Goal: Transaction & Acquisition: Purchase product/service

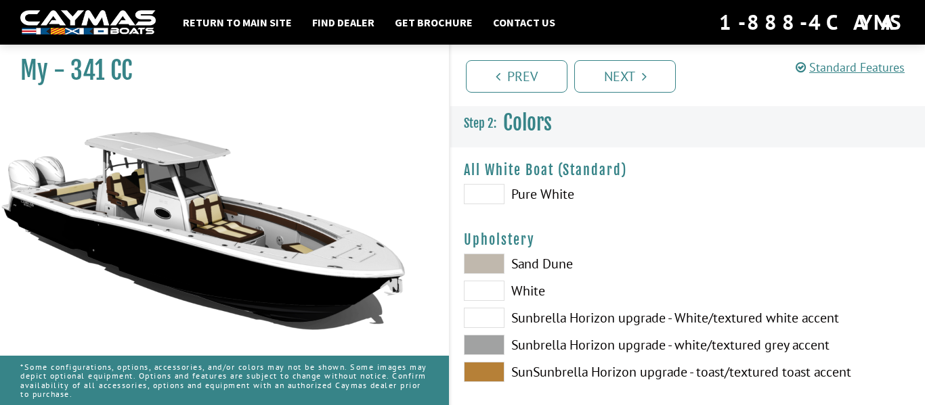
scroll to position [1255, 0]
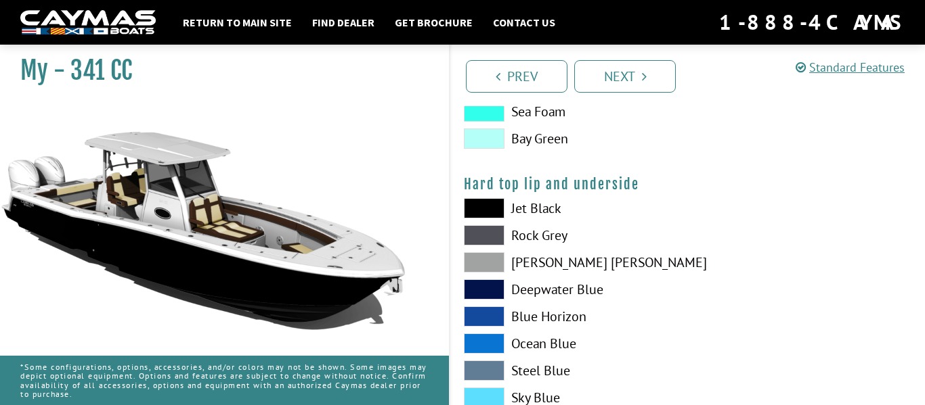
click at [504, 211] on span at bounding box center [484, 208] width 41 height 20
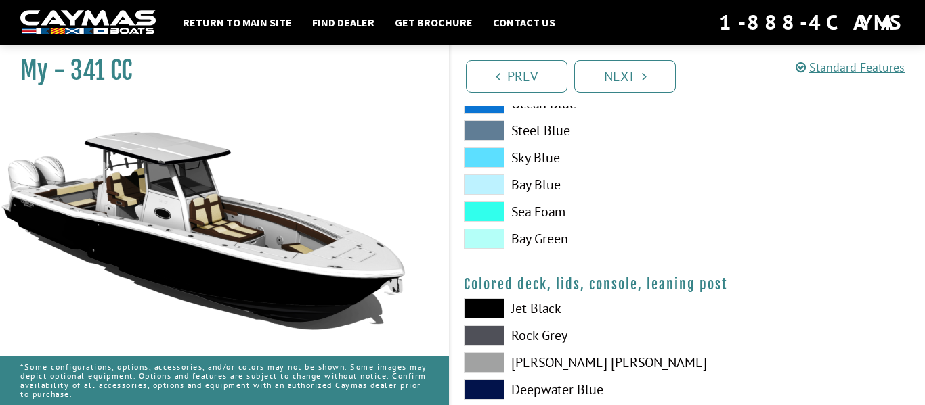
scroll to position [1517, 0]
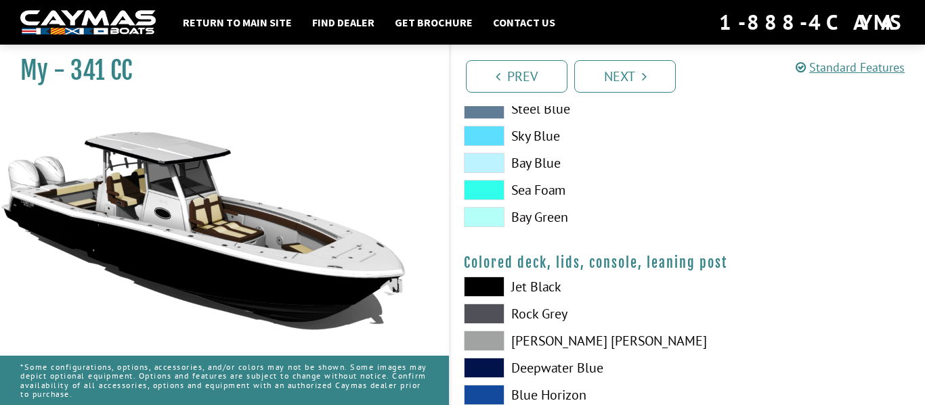
click at [487, 293] on span at bounding box center [484, 287] width 41 height 20
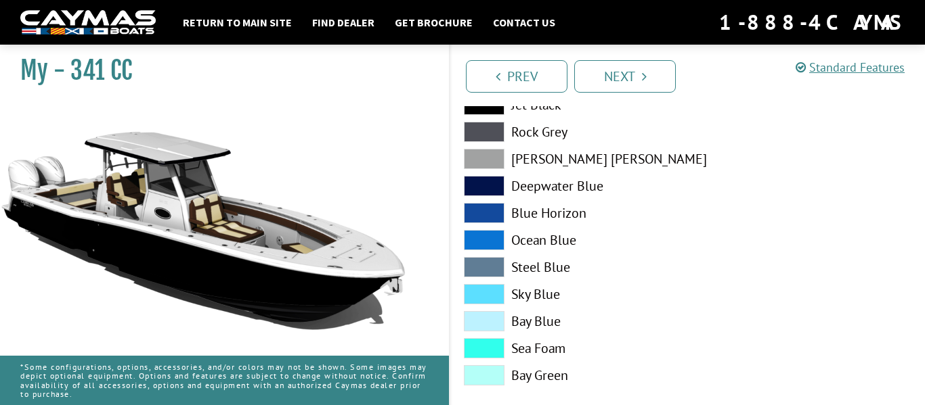
scroll to position [1719, 0]
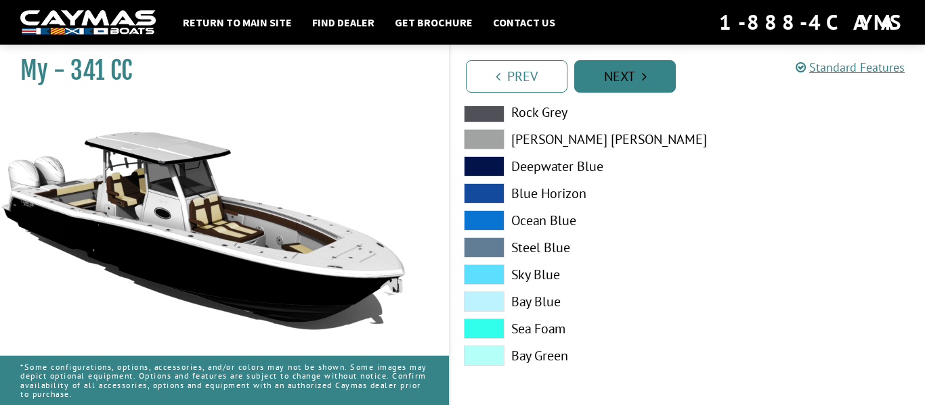
click at [596, 74] on link "Next" at bounding box center [625, 76] width 102 height 32
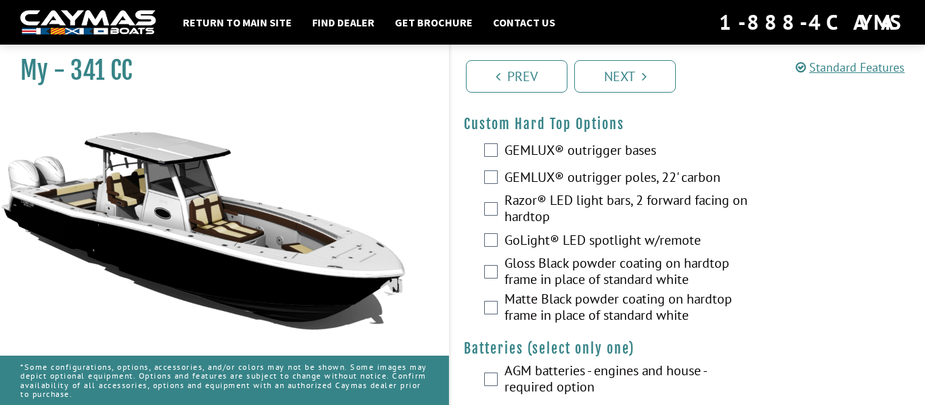
scroll to position [192, 0]
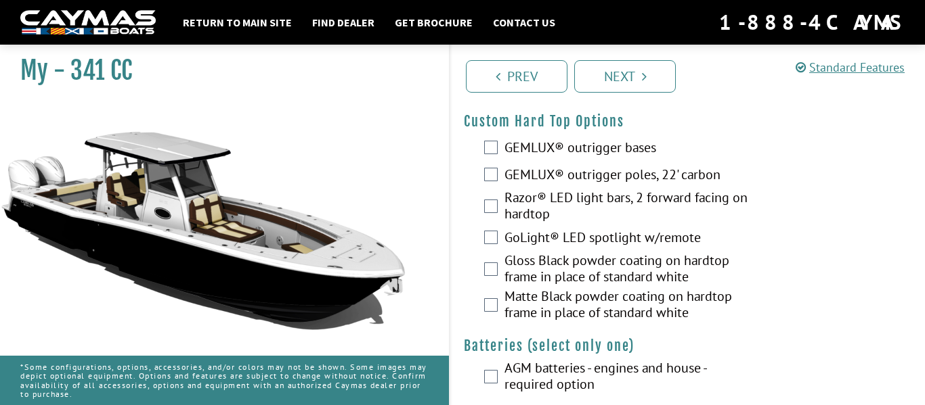
click at [489, 317] on div "Matte Black powder coating on hardtop frame in place of standard white" at bounding box center [687, 306] width 474 height 36
click at [499, 290] on div "Matte Black powder coating on hardtop frame in place of standard white" at bounding box center [687, 306] width 474 height 36
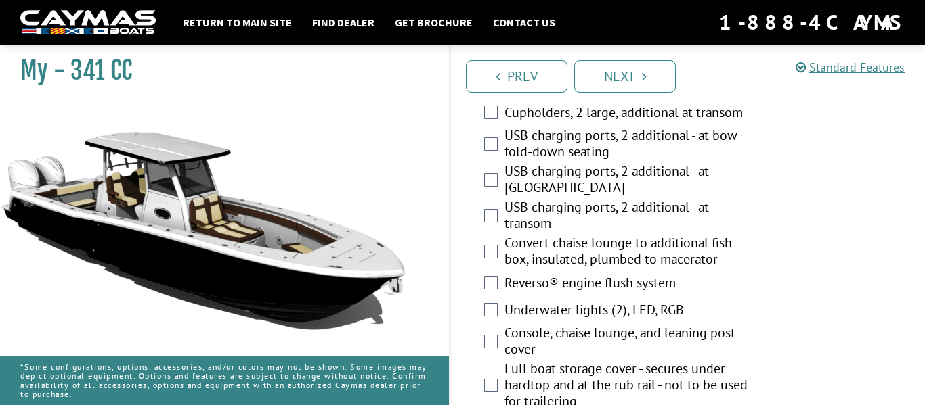
scroll to position [910, 0]
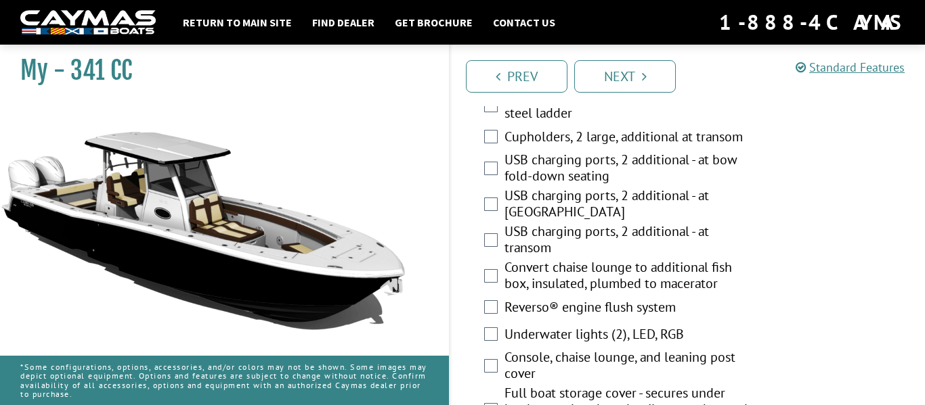
click at [501, 165] on div "USB charging ports, 2 additional - at bow fold-down seating" at bounding box center [687, 170] width 474 height 36
click at [499, 168] on div "USB charging ports, 2 additional - at bow fold-down seating" at bounding box center [687, 170] width 474 height 36
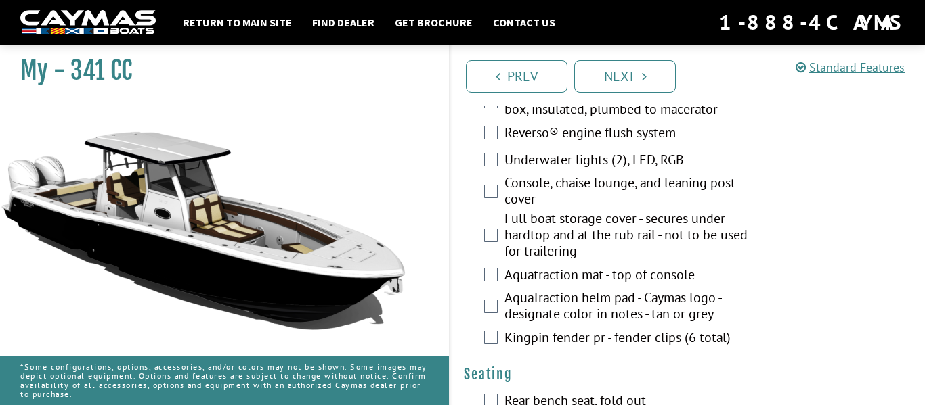
scroll to position [1088, 0]
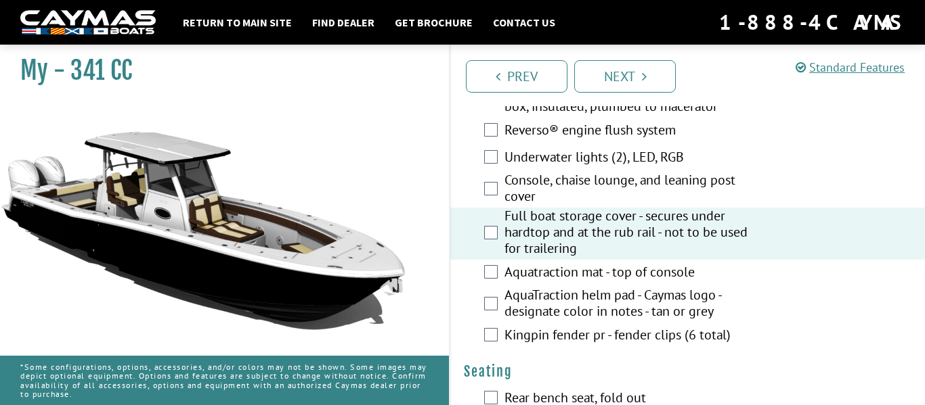
click at [501, 273] on div "Aquatraction mat - top of console" at bounding box center [687, 273] width 474 height 27
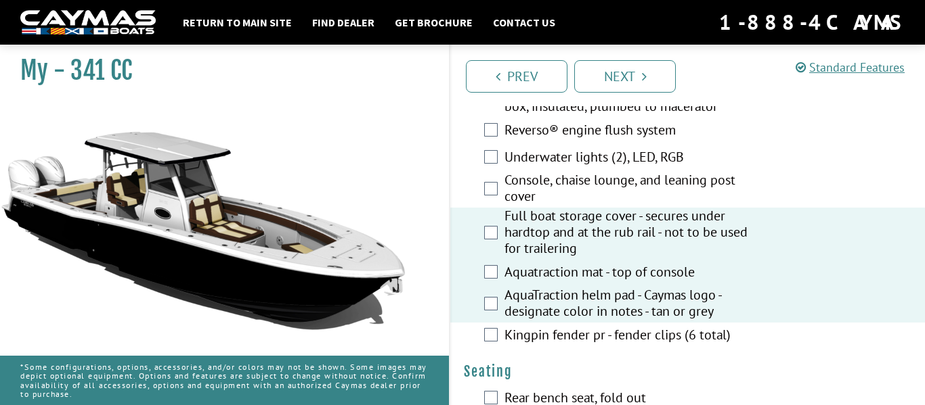
click at [487, 325] on div "Kingpin fender pr - fender clips (6 total)" at bounding box center [687, 336] width 474 height 27
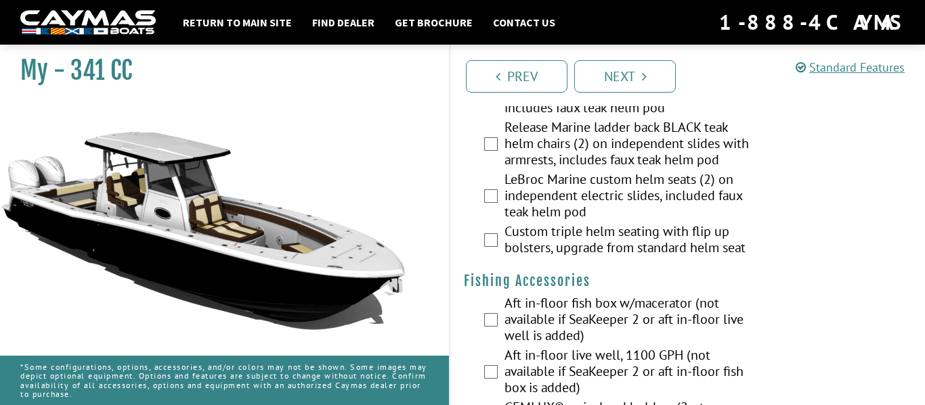
scroll to position [0, 0]
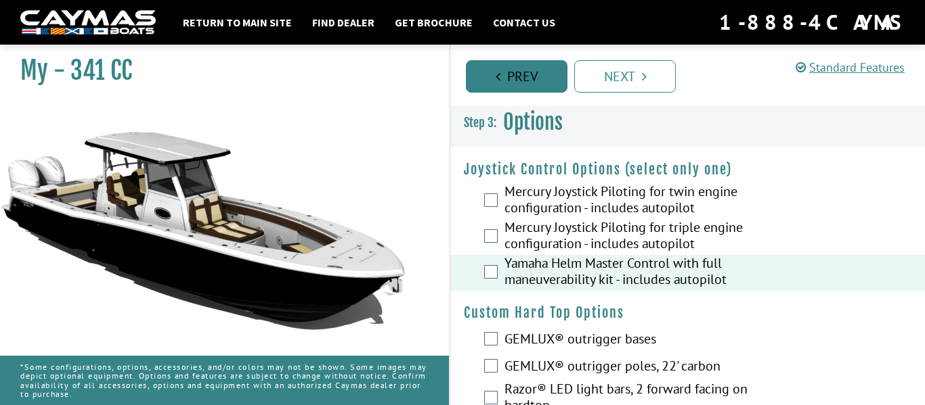
click at [527, 66] on link "Prev" at bounding box center [517, 76] width 102 height 32
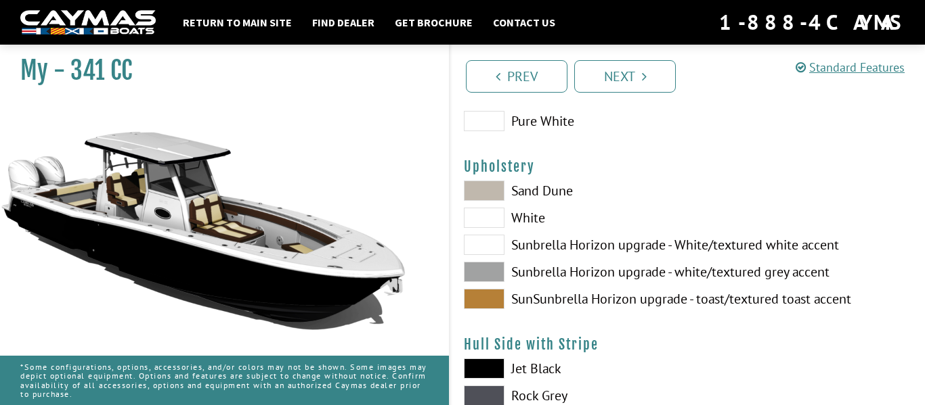
scroll to position [74, 0]
click at [500, 273] on span at bounding box center [484, 271] width 41 height 20
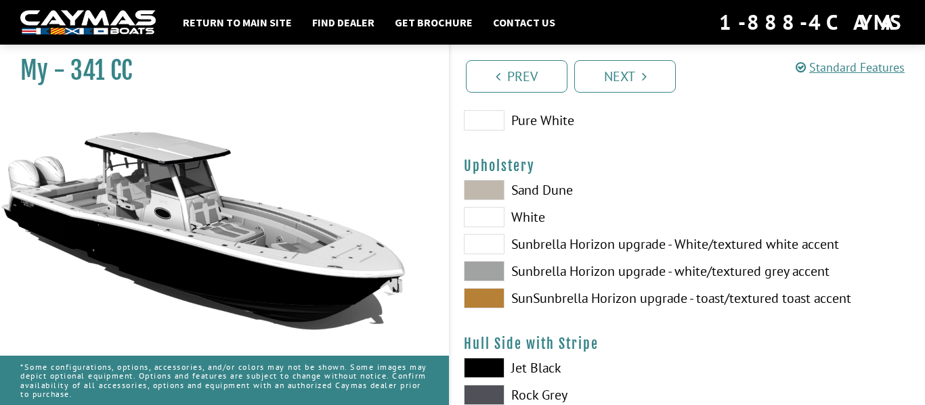
click at [491, 303] on span at bounding box center [484, 298] width 41 height 20
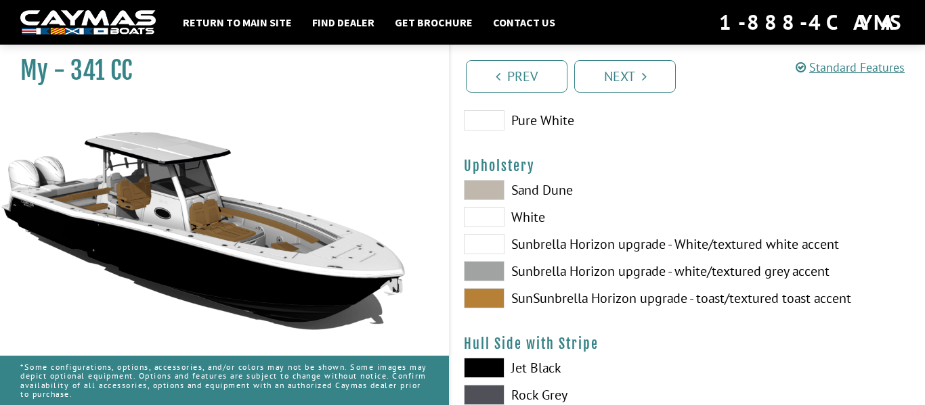
click at [502, 242] on span at bounding box center [484, 244] width 41 height 20
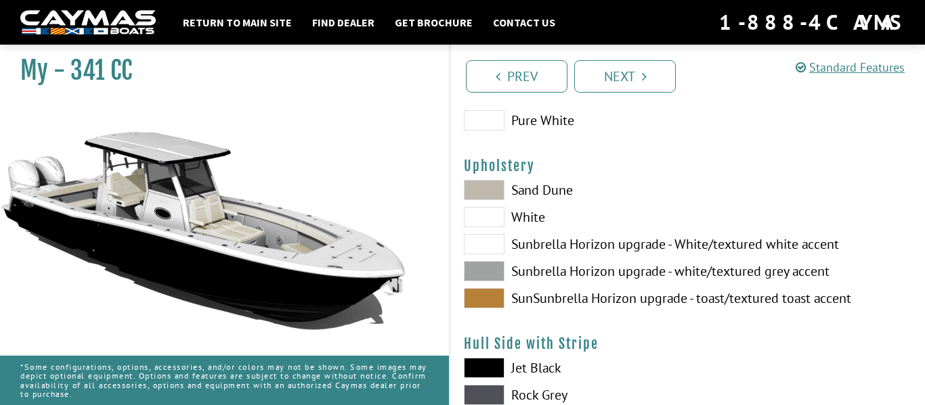
click at [491, 218] on span at bounding box center [484, 217] width 41 height 20
click at [493, 191] on span at bounding box center [484, 190] width 41 height 20
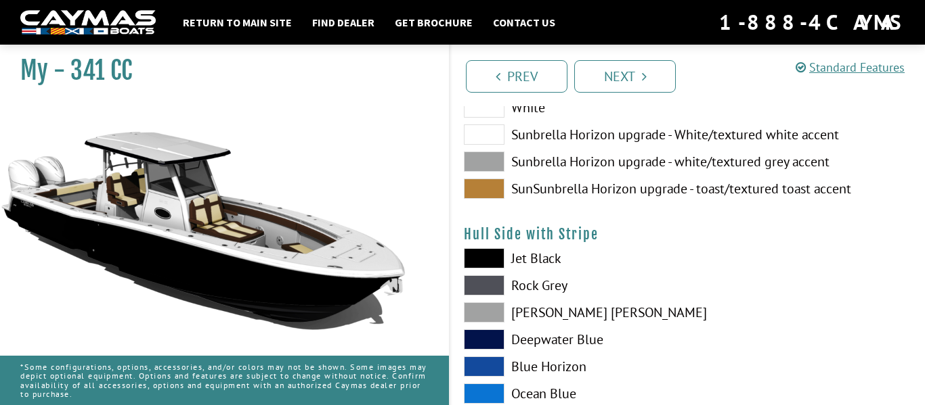
scroll to position [187, 0]
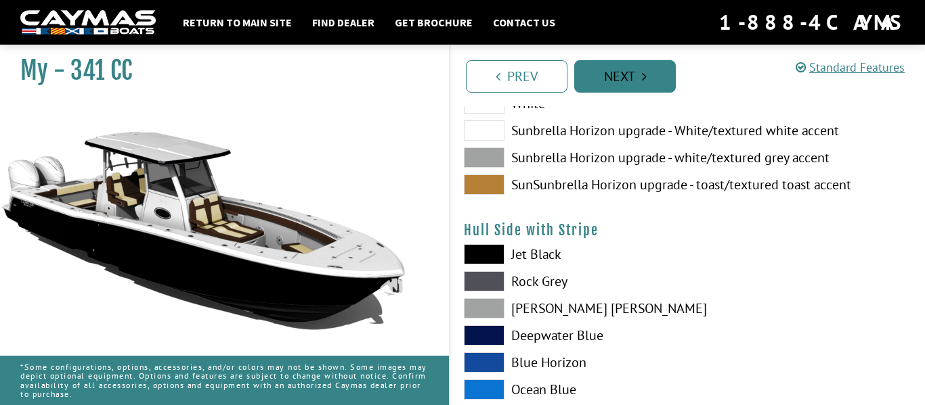
click at [663, 85] on link "Next" at bounding box center [625, 76] width 102 height 32
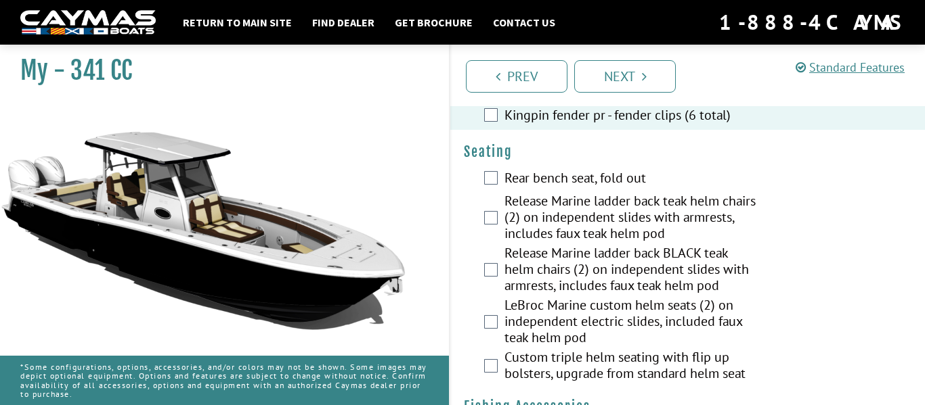
scroll to position [1306, 0]
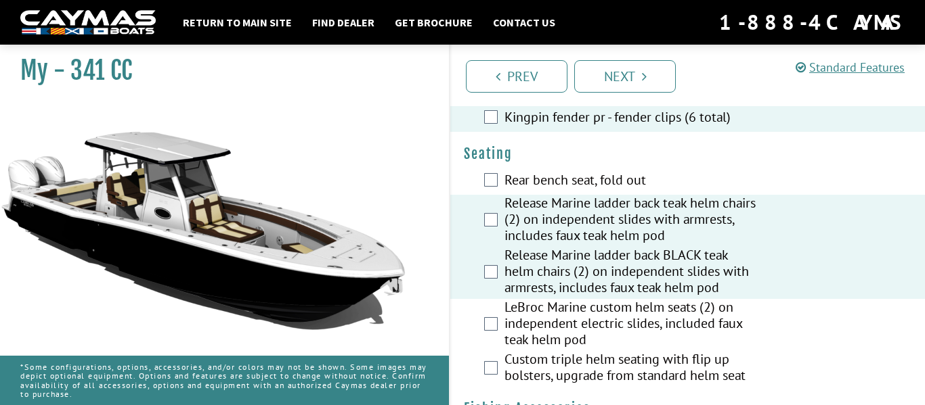
click at [489, 171] on div "Rear bench seat, fold out" at bounding box center [687, 181] width 474 height 27
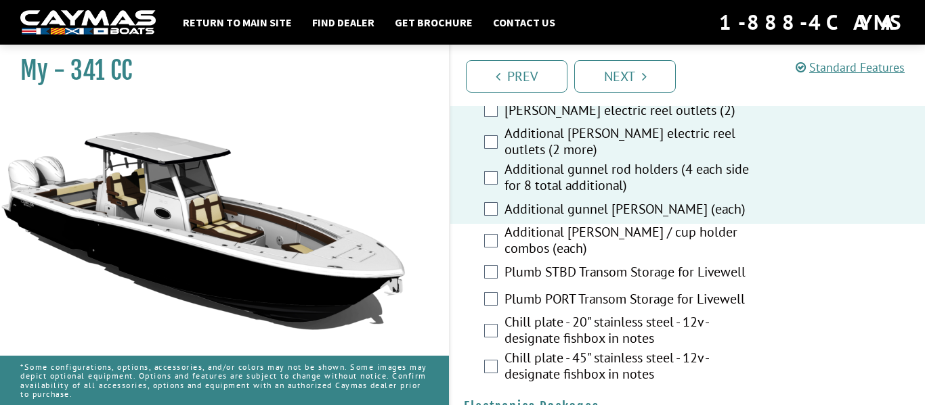
scroll to position [1774, 0]
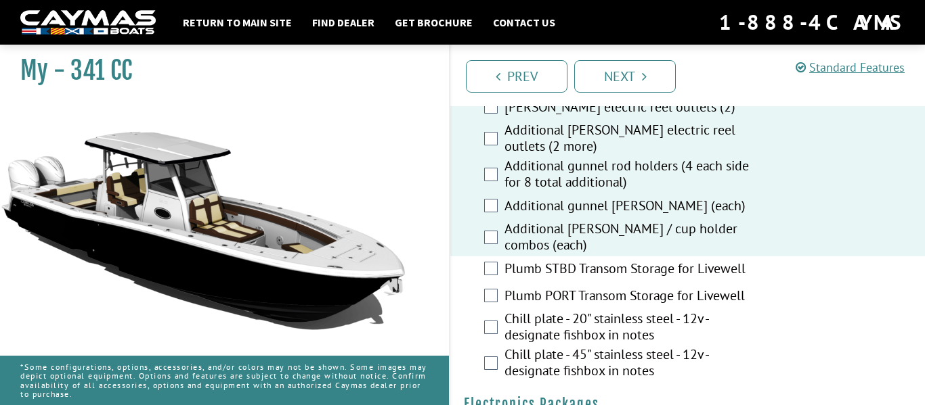
click at [489, 281] on div "Plumb STBD Transom Storage for Livewell" at bounding box center [687, 270] width 474 height 27
click at [491, 261] on div "Plumb STBD Transom Storage for Livewell" at bounding box center [687, 270] width 474 height 27
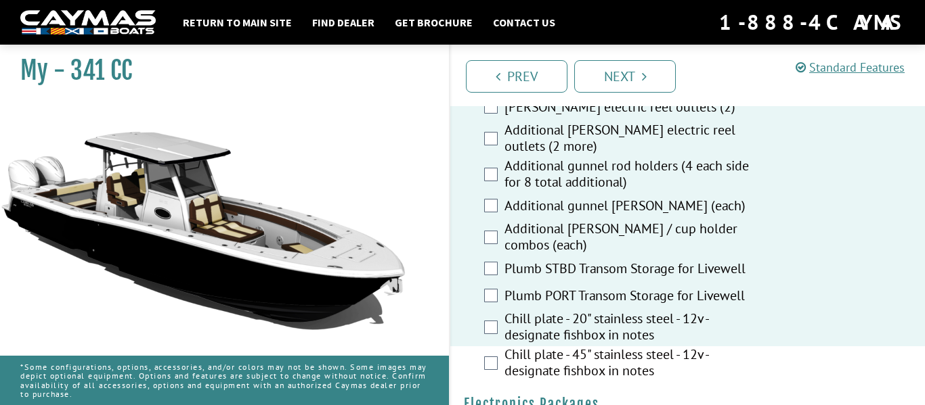
click at [490, 355] on div "Chill plate - 45" stainless steel - 12v - designate fishbox in notes" at bounding box center [687, 365] width 474 height 36
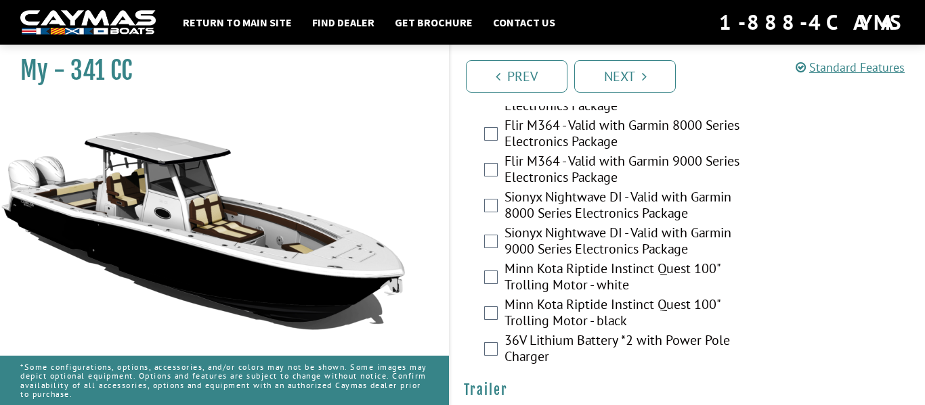
scroll to position [3202, 0]
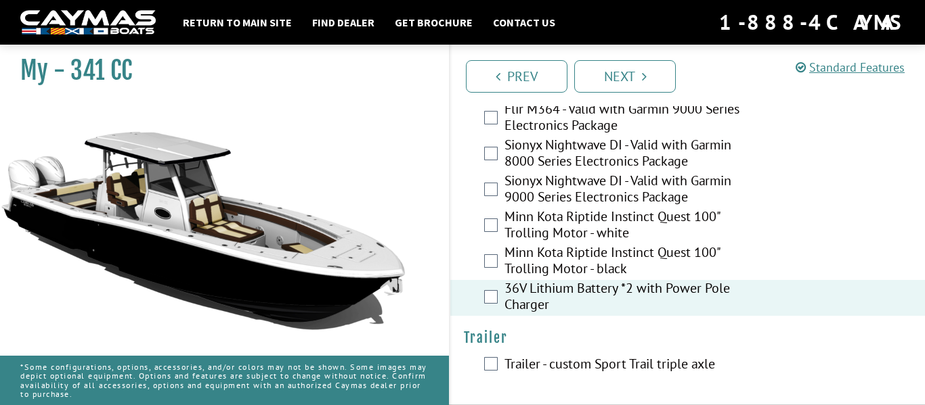
click at [506, 367] on label "Trailer - custom Sport Trail triple axle" at bounding box center [630, 366] width 252 height 20
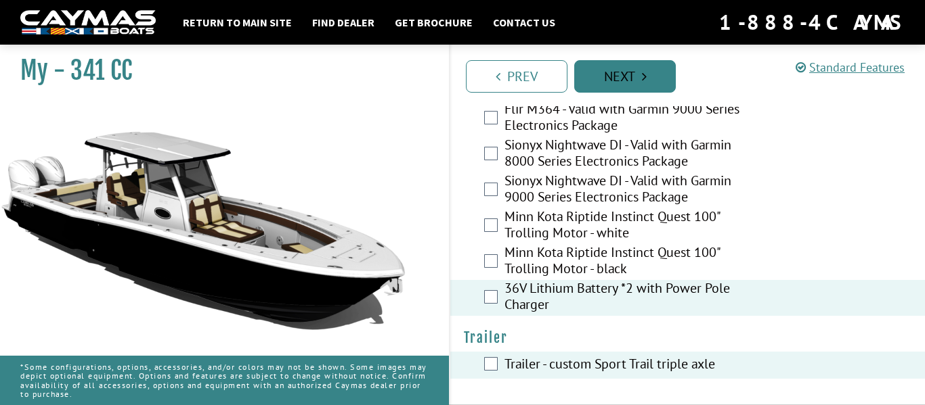
click at [620, 74] on link "Next" at bounding box center [625, 76] width 102 height 32
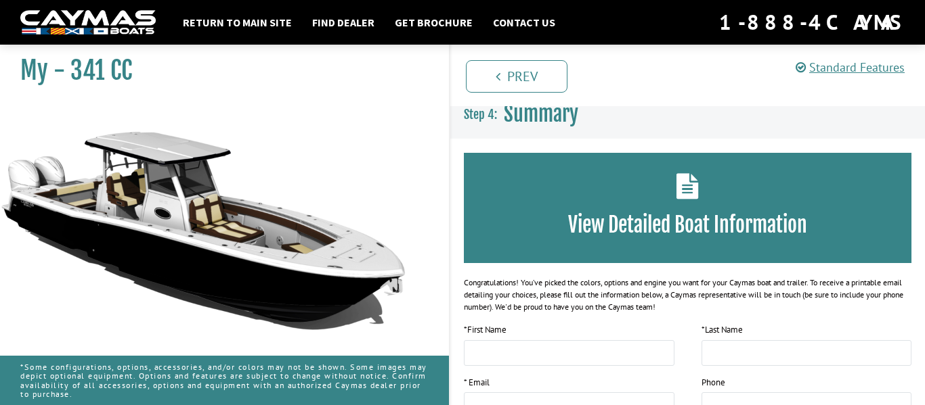
scroll to position [0, 0]
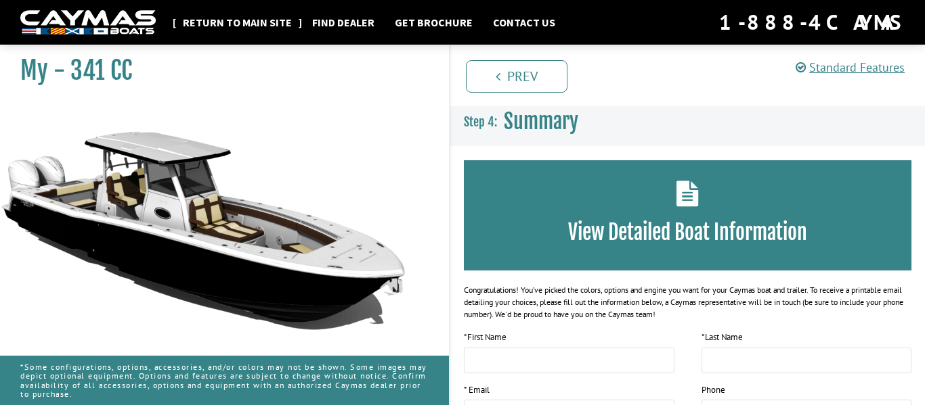
click at [259, 24] on link "Return to main site" at bounding box center [237, 23] width 123 height 18
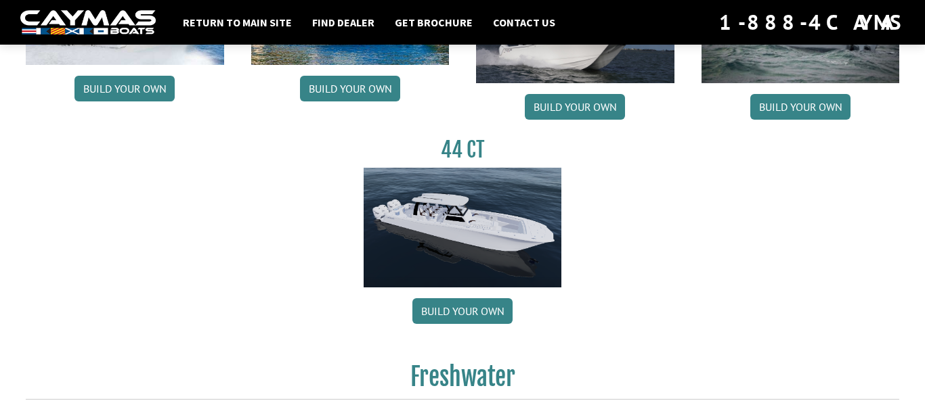
scroll to position [787, 0]
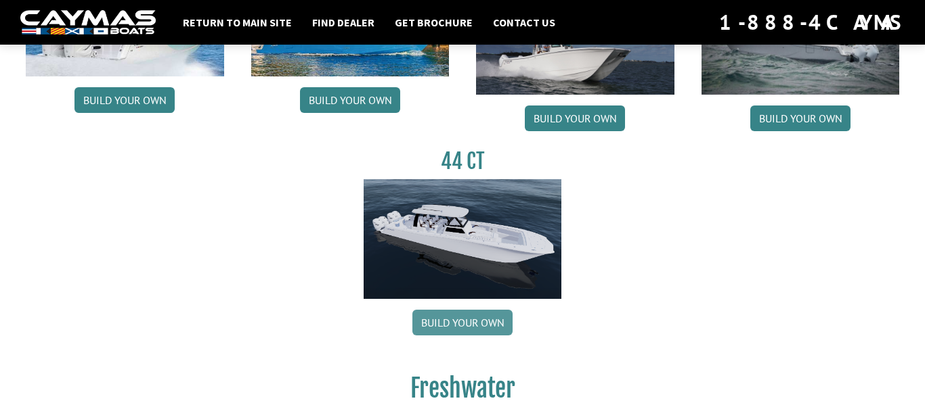
click at [451, 326] on link "Build your own" at bounding box center [462, 323] width 100 height 26
